Goal: Transaction & Acquisition: Purchase product/service

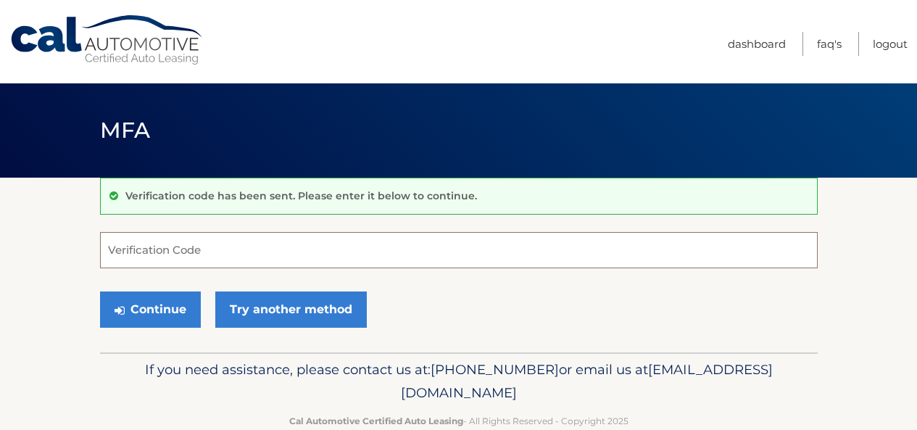
click at [312, 252] on input "Verification Code" at bounding box center [459, 250] width 718 height 36
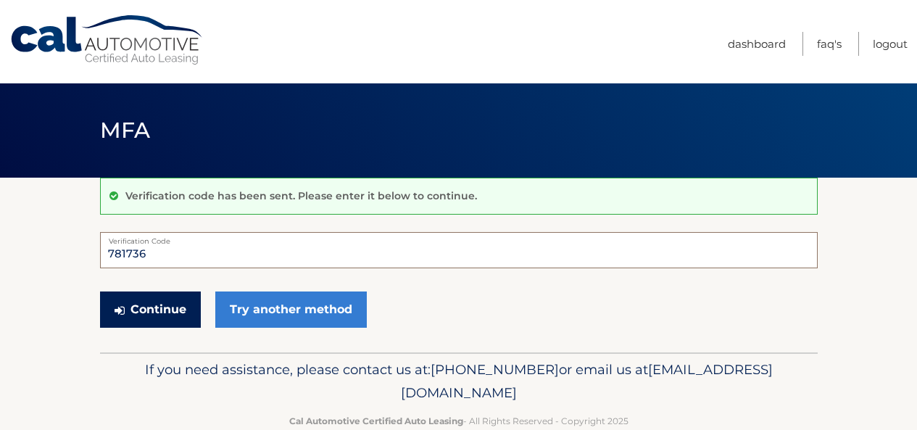
type input "781736"
click at [159, 300] on button "Continue" at bounding box center [150, 309] width 101 height 36
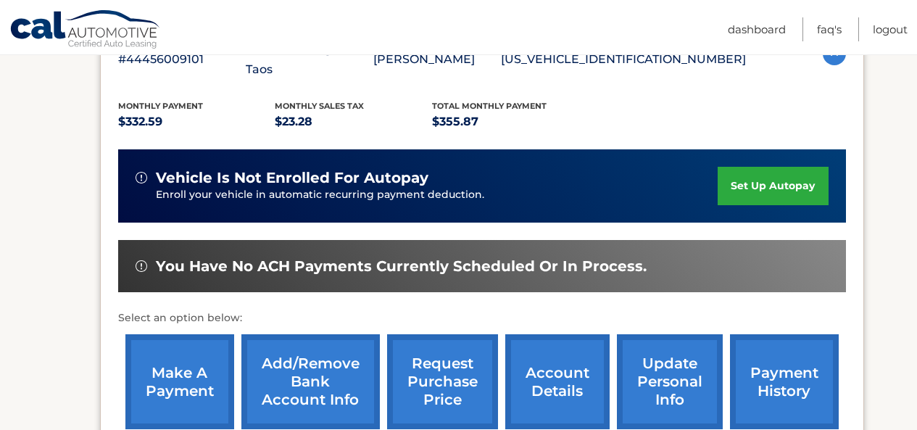
scroll to position [290, 0]
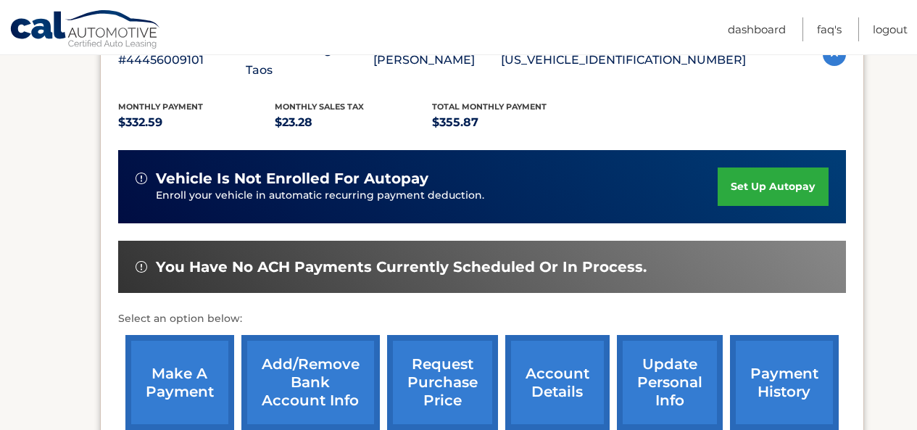
click at [199, 367] on link "make a payment" at bounding box center [179, 382] width 109 height 95
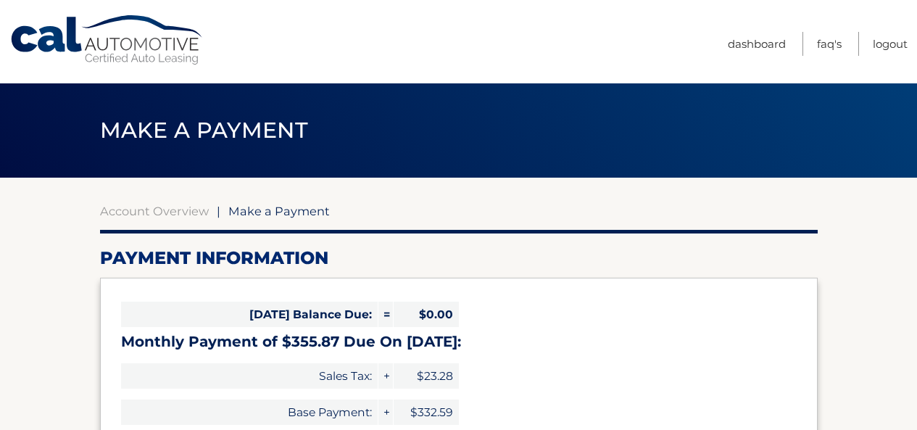
select select "ZTFiYWJhYzgtYjljMy00YmI5LTk4MmYtZTk2OWJlYmFmZTdh"
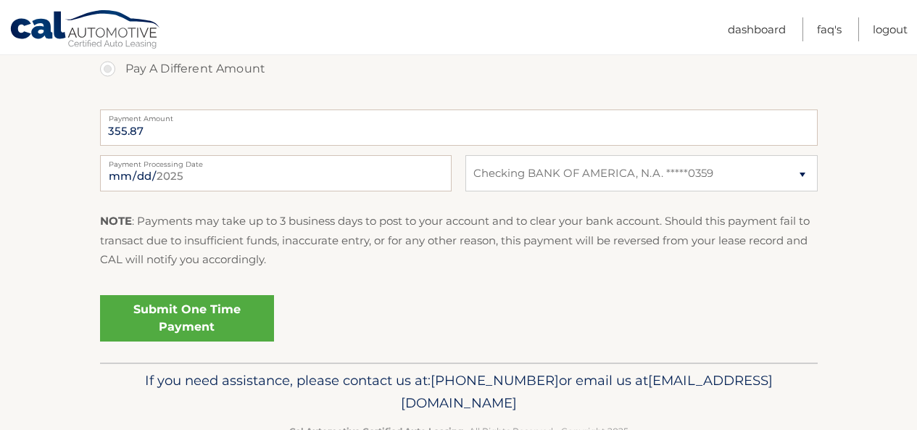
scroll to position [580, 0]
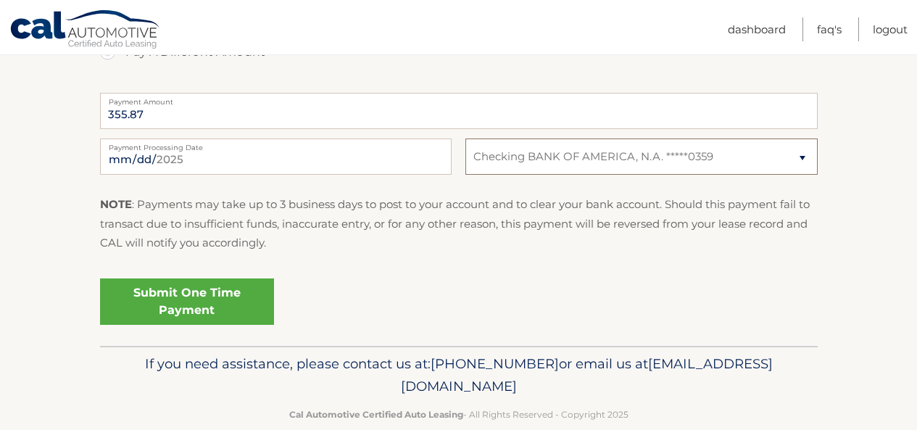
click at [802, 157] on select "Select Bank Account Checking BANK OF AMERICA, N.A. *****0359" at bounding box center [641, 156] width 352 height 36
click at [465, 138] on select "Select Bank Account Checking BANK OF AMERICA, N.A. *****0359" at bounding box center [641, 156] width 352 height 36
click at [604, 163] on select "Select Bank Account Checking BANK OF AMERICA, N.A. *****0359" at bounding box center [641, 156] width 352 height 36
select select "ZTFiYWJhYzgtYjljMy00YmI5LTk4MmYtZTk2OWJlYmFmZTdh"
click at [465, 138] on select "Select Bank Account Checking BANK OF AMERICA, N.A. *****0359" at bounding box center [641, 156] width 352 height 36
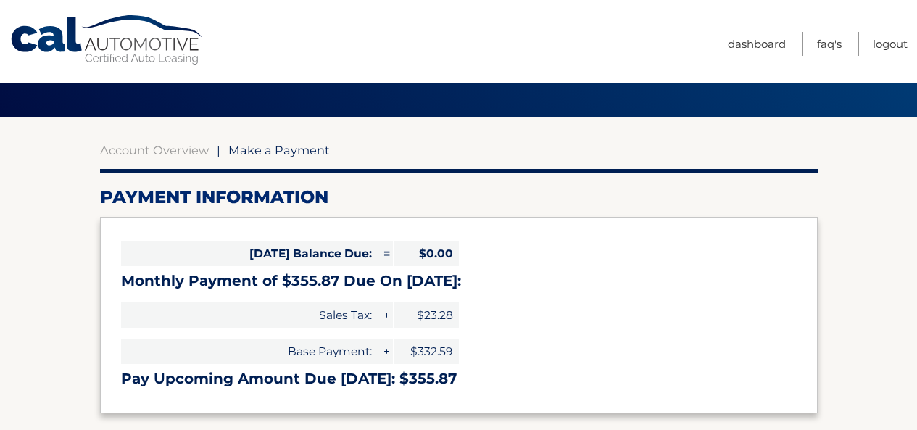
scroll to position [0, 0]
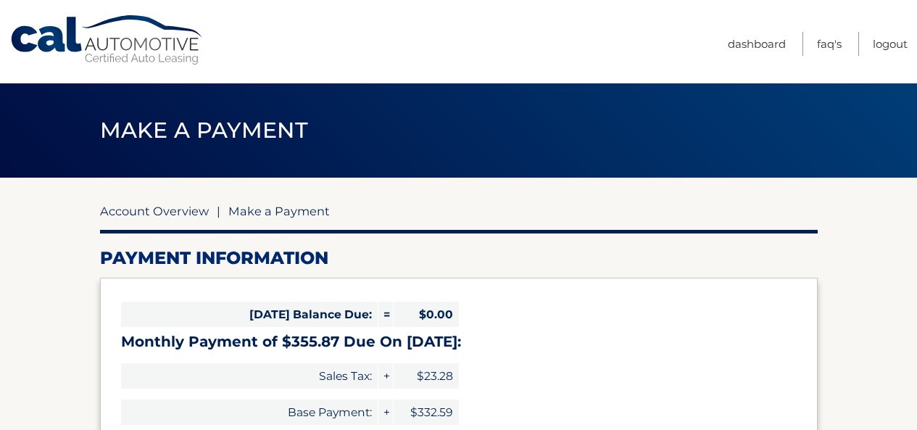
click at [147, 205] on link "Account Overview" at bounding box center [154, 211] width 109 height 14
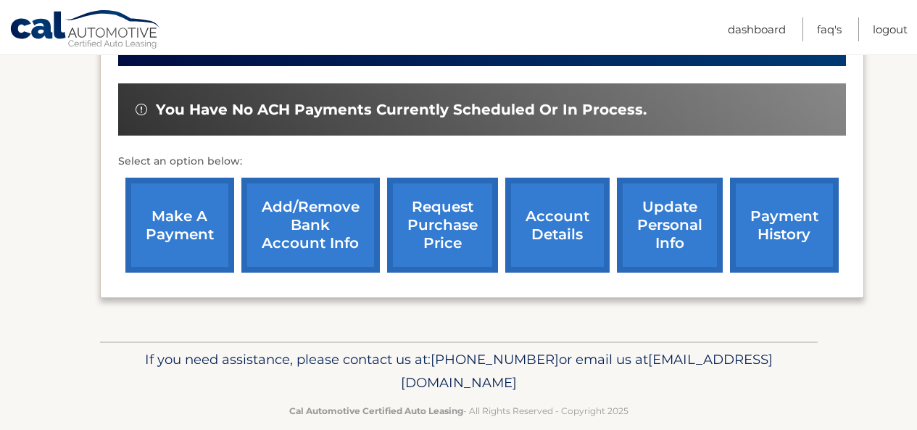
scroll to position [448, 0]
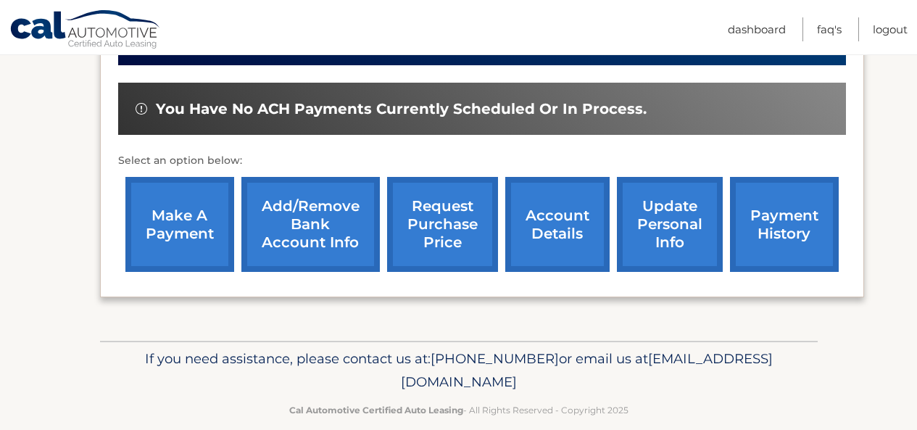
click at [326, 199] on link "Add/Remove bank account info" at bounding box center [310, 224] width 138 height 95
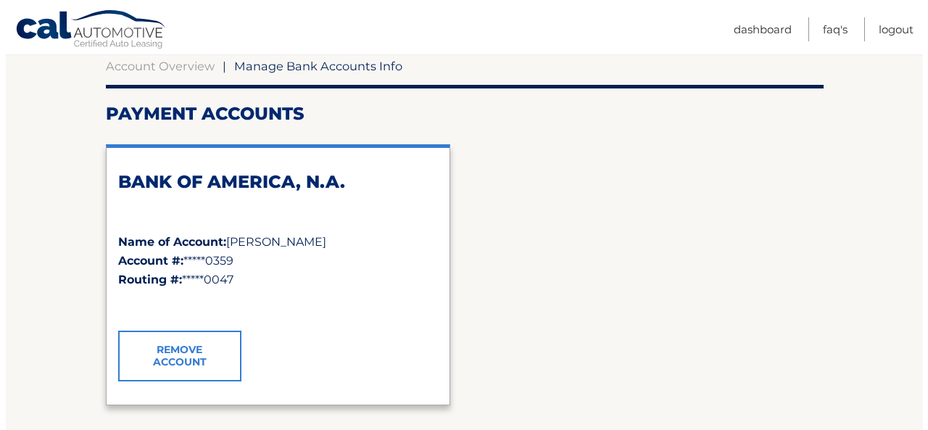
scroll to position [217, 0]
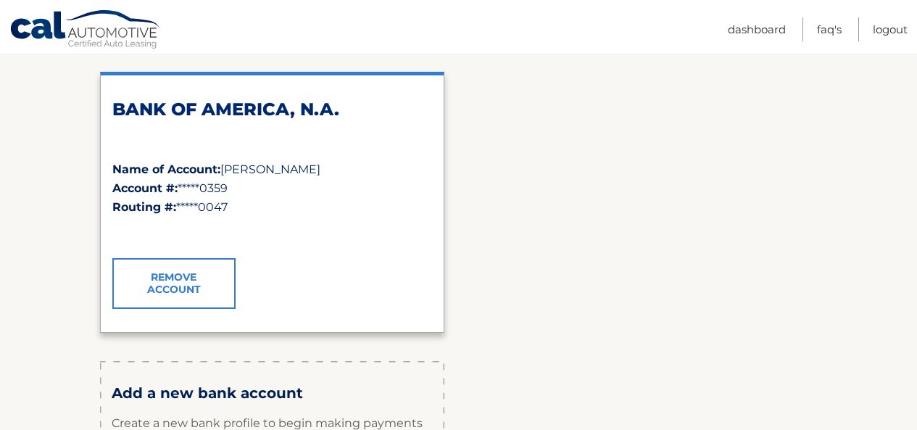
click at [199, 284] on link "Remove Account" at bounding box center [173, 283] width 123 height 51
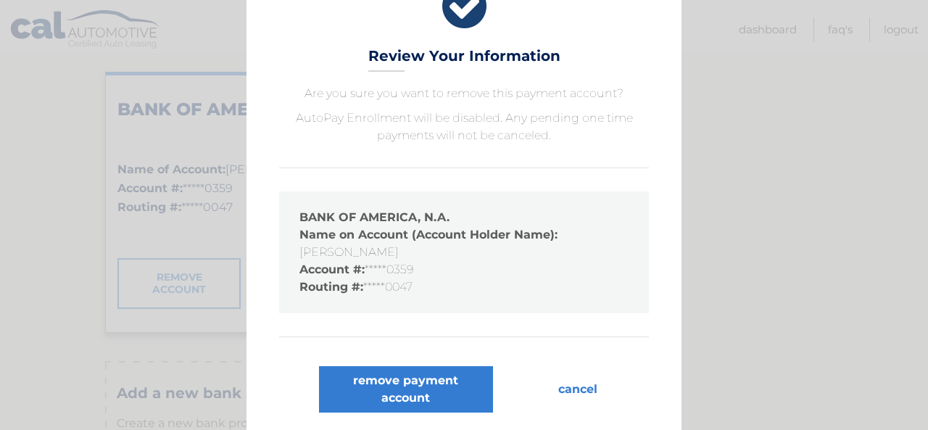
scroll to position [38, 0]
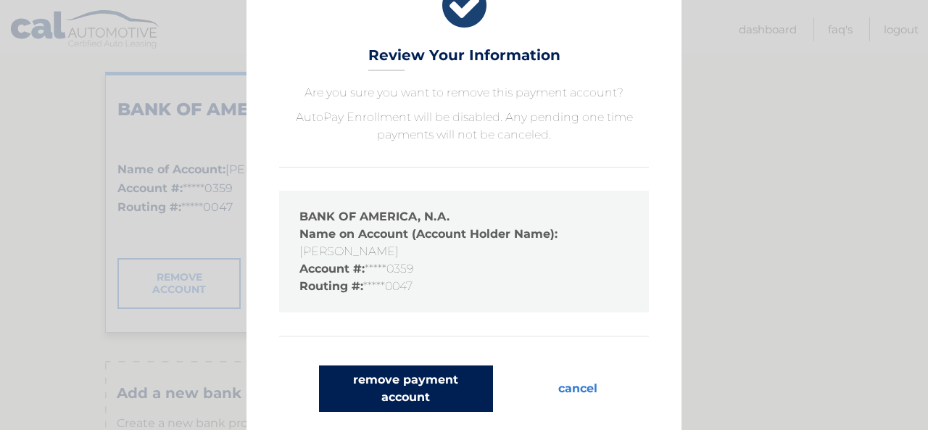
click at [422, 386] on button "remove payment account" at bounding box center [406, 388] width 174 height 46
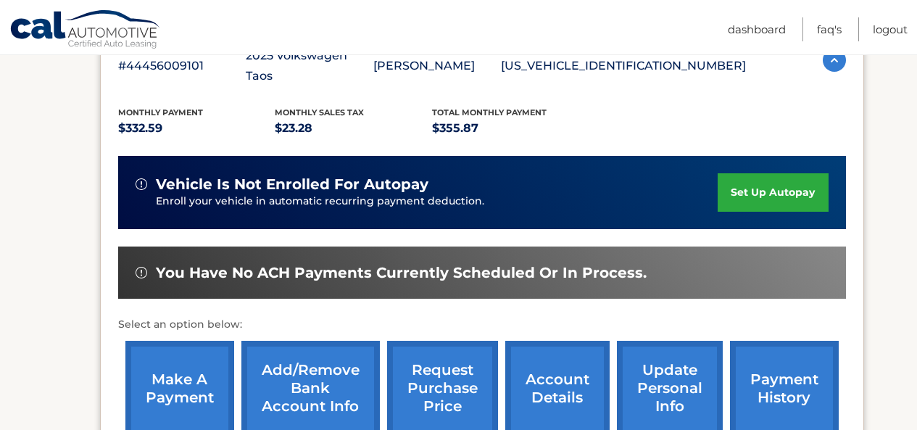
scroll to position [310, 0]
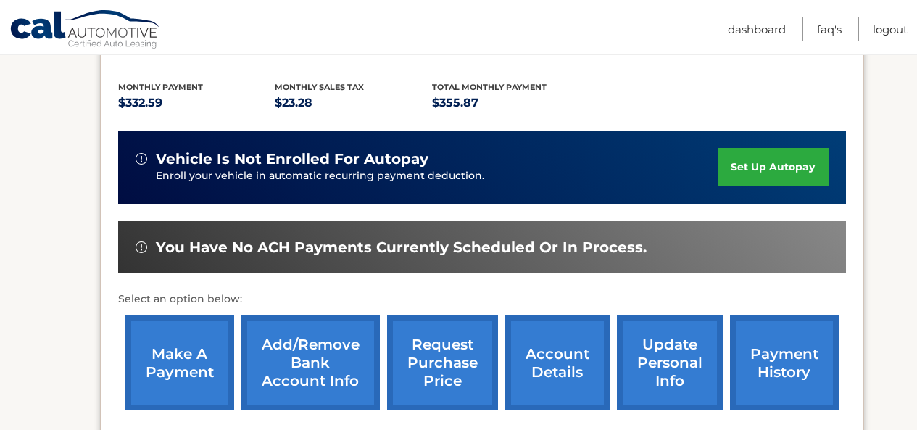
click at [348, 348] on link "Add/Remove bank account info" at bounding box center [310, 362] width 138 height 95
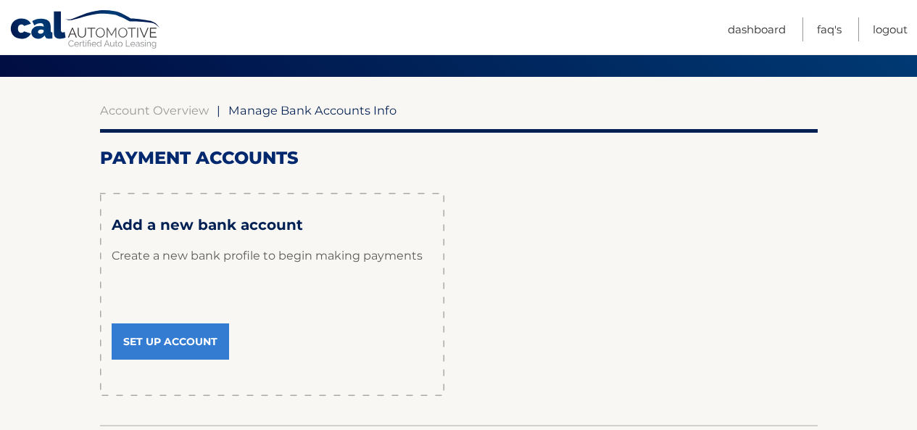
scroll to position [145, 0]
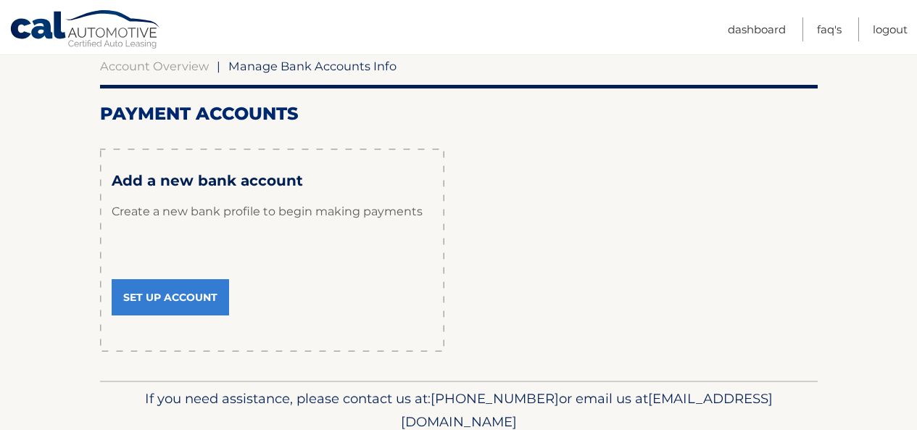
click at [186, 289] on link "Set Up Account" at bounding box center [170, 297] width 117 height 36
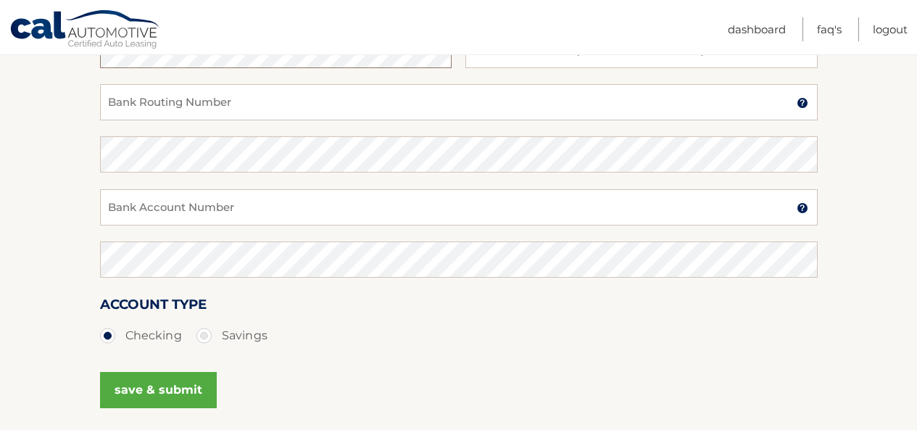
scroll to position [290, 0]
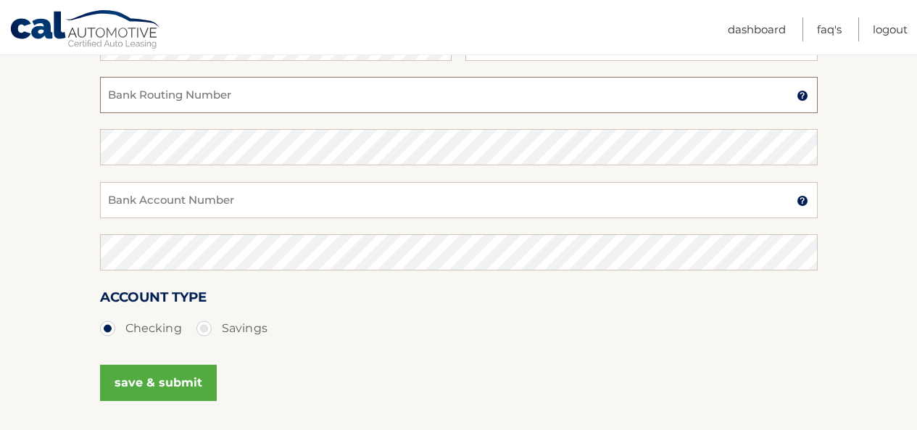
click at [332, 104] on input "Bank Routing Number" at bounding box center [459, 95] width 718 height 36
type input "063000047"
click at [288, 207] on input "Bank Account Number" at bounding box center [459, 200] width 718 height 36
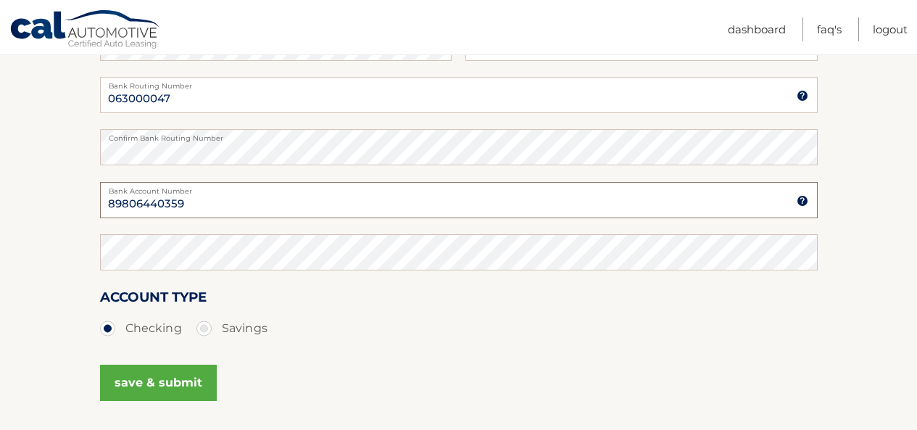
click at [142, 202] on input "89806440359" at bounding box center [459, 200] width 718 height 36
type input "898060440359"
click at [171, 383] on button "save & submit" at bounding box center [158, 383] width 117 height 36
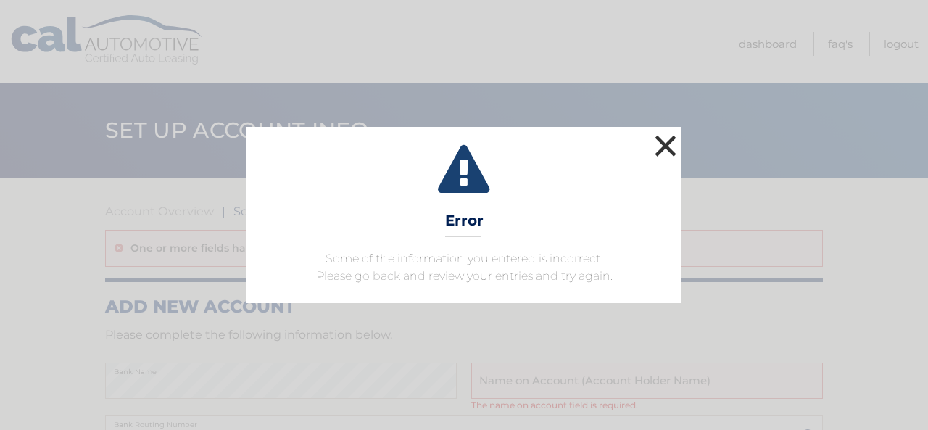
click at [663, 150] on button "×" at bounding box center [665, 145] width 29 height 29
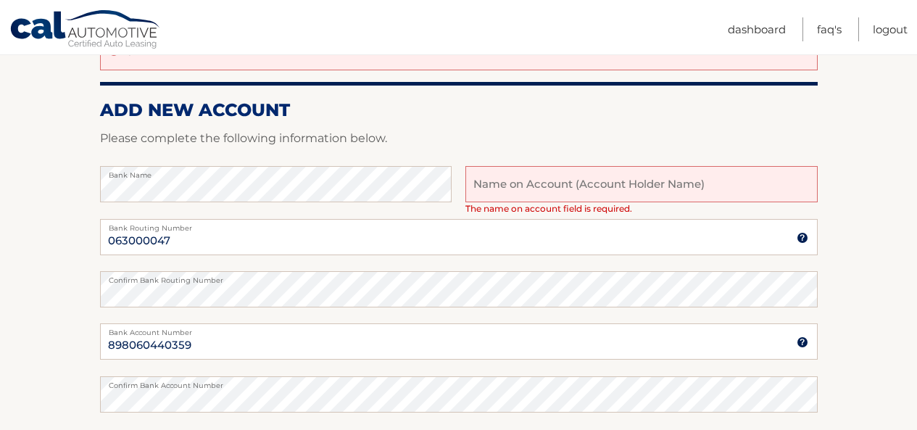
scroll to position [217, 0]
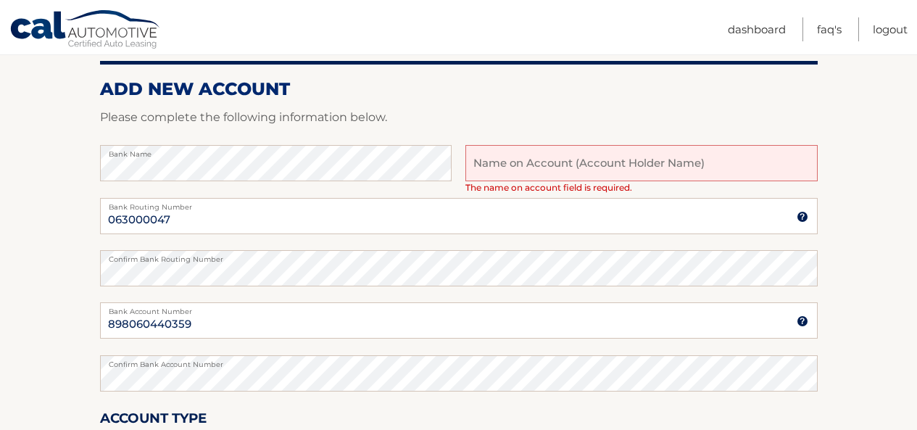
click at [550, 167] on input "text" at bounding box center [641, 163] width 352 height 36
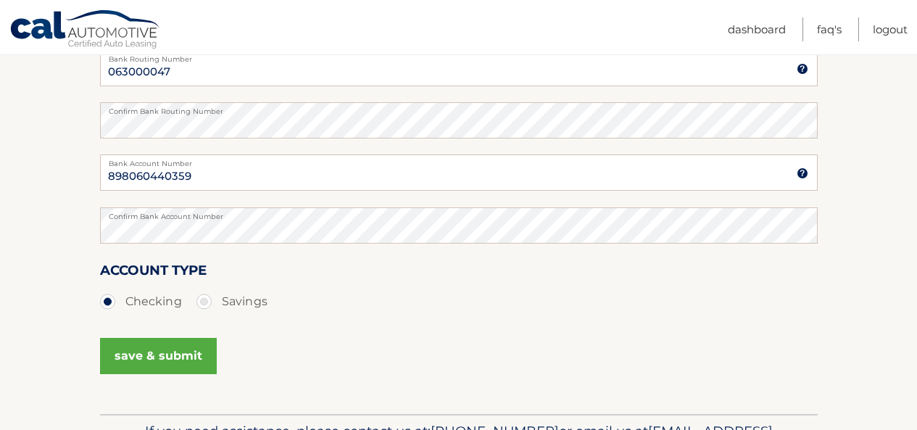
scroll to position [459, 0]
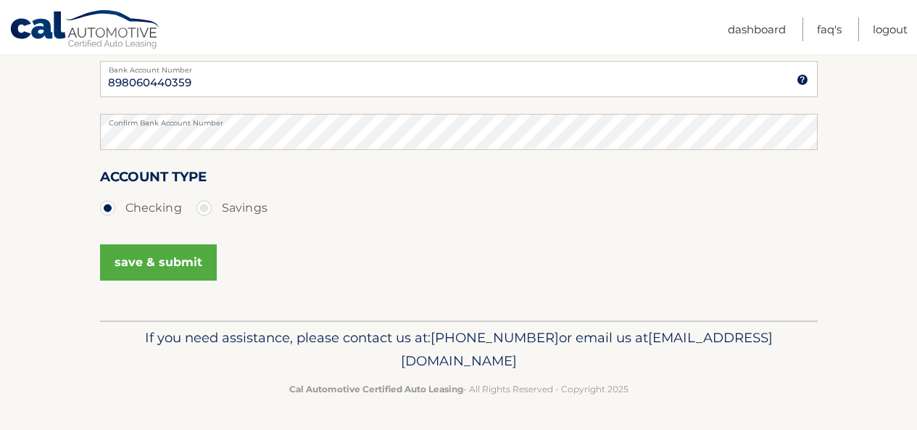
type input "[PERSON_NAME]"
click at [167, 262] on button "save & submit" at bounding box center [158, 262] width 117 height 36
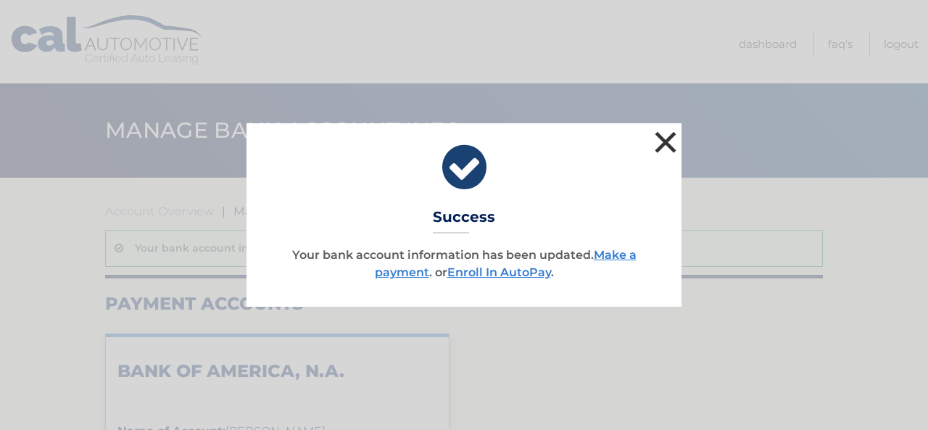
click at [669, 145] on button "×" at bounding box center [665, 142] width 29 height 29
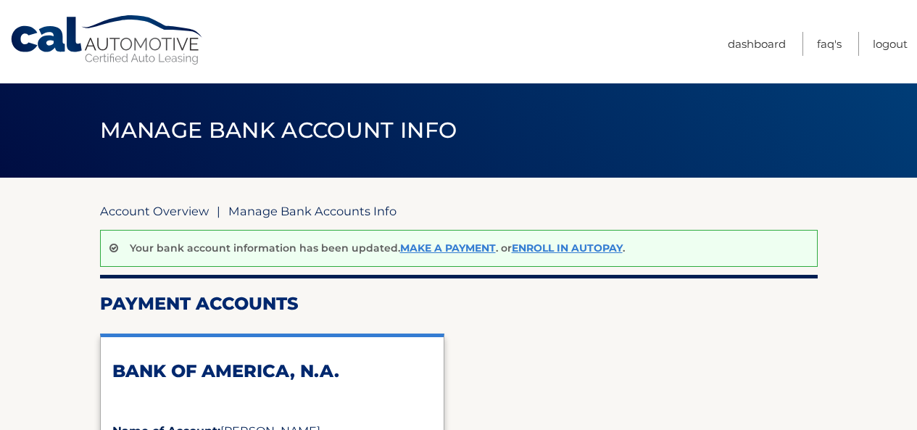
click at [167, 212] on link "Account Overview" at bounding box center [154, 211] width 109 height 14
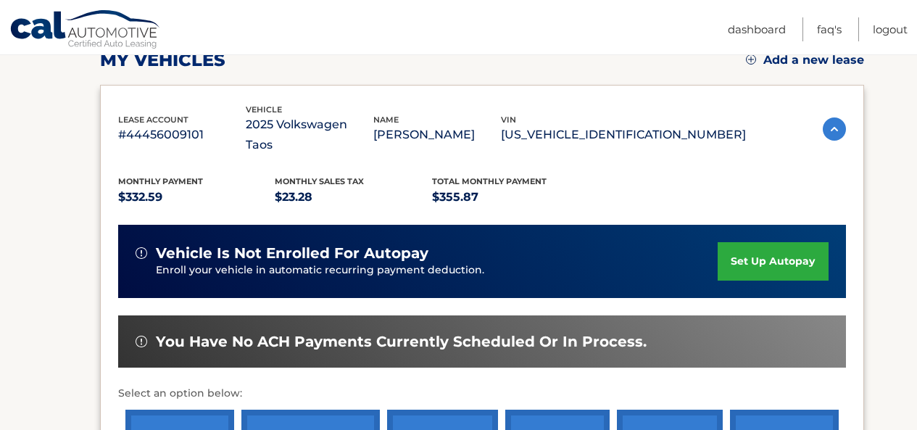
scroll to position [381, 0]
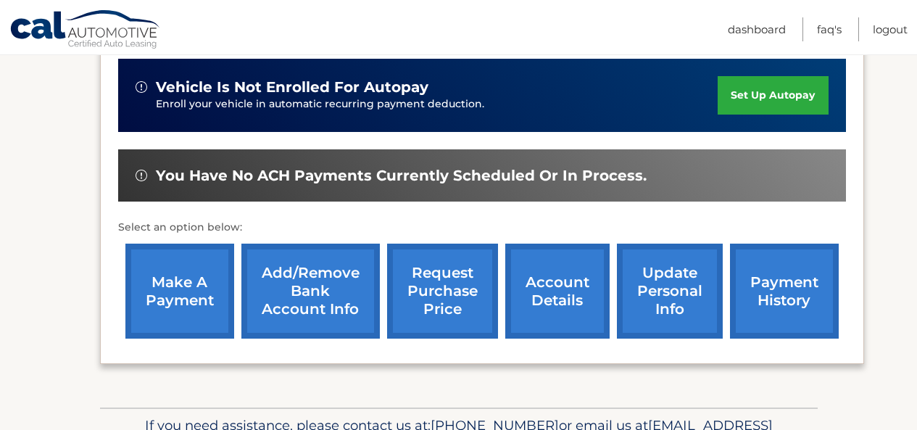
click at [203, 254] on link "make a payment" at bounding box center [179, 291] width 109 height 95
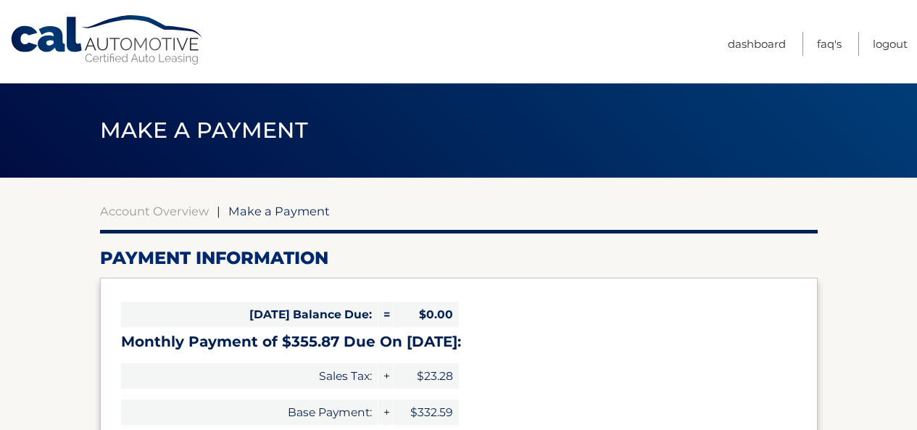
select select "YjJmZmFmN2QtNmJlNS00MzZkLWFhMDEtZGM1MmRjZWVhYTEy"
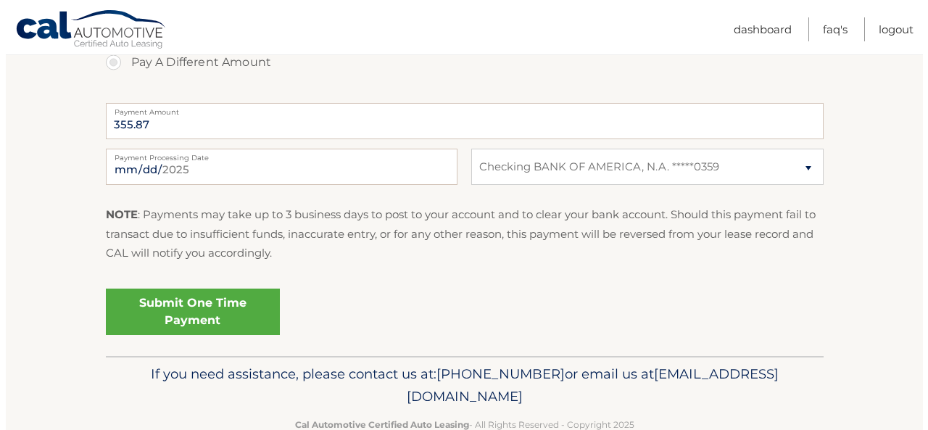
scroll to position [580, 0]
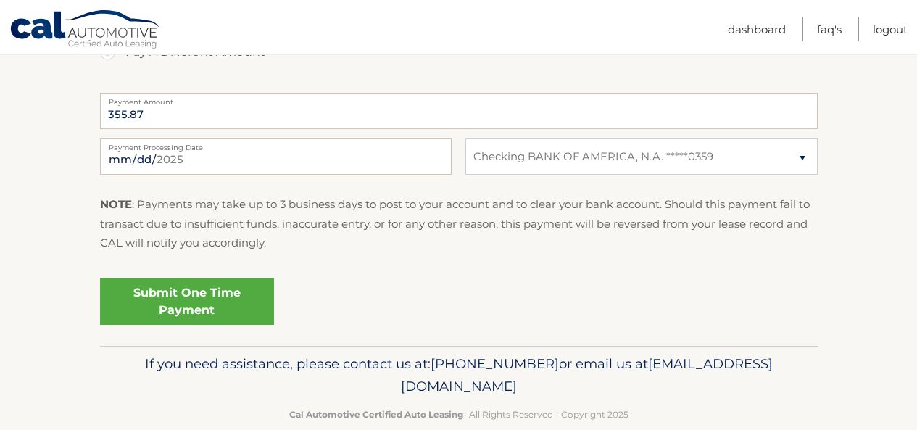
click at [216, 303] on link "Submit One Time Payment" at bounding box center [187, 301] width 174 height 46
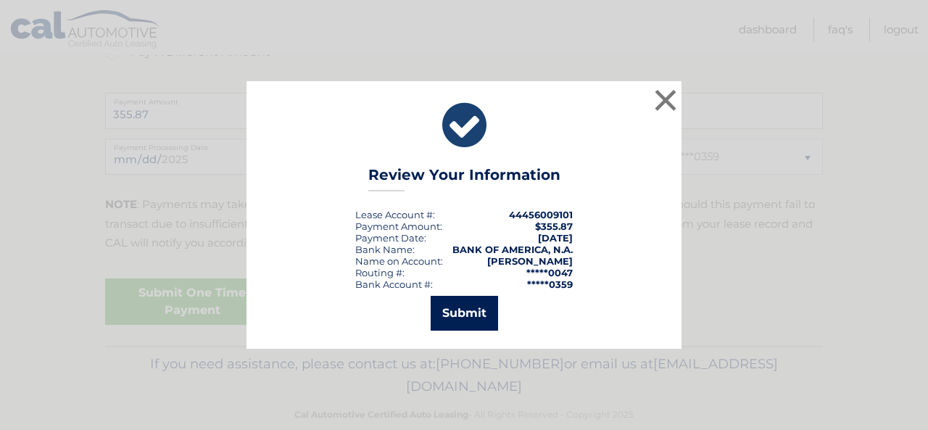
click at [476, 305] on button "Submit" at bounding box center [464, 313] width 67 height 35
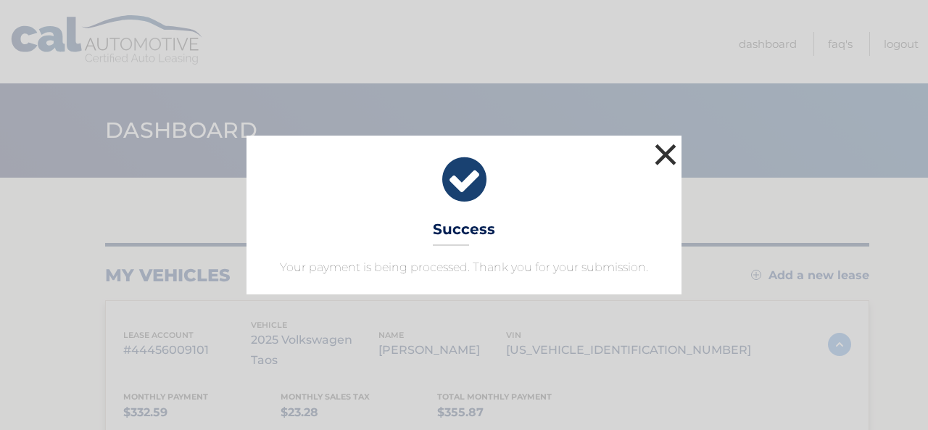
click at [666, 156] on button "×" at bounding box center [665, 154] width 29 height 29
